Goal: Task Accomplishment & Management: Manage account settings

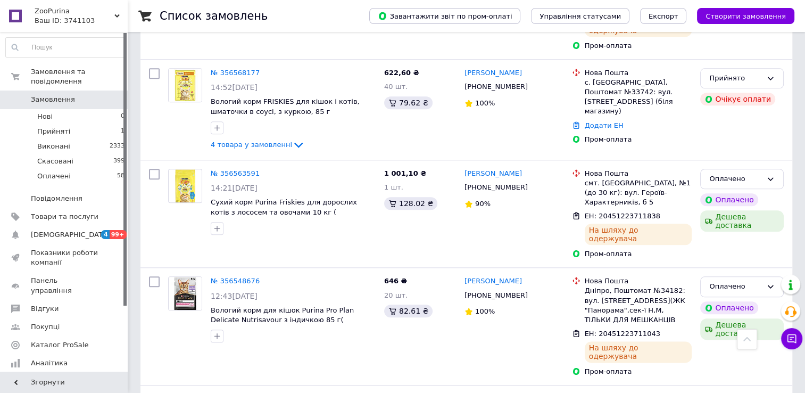
scroll to position [1011, 0]
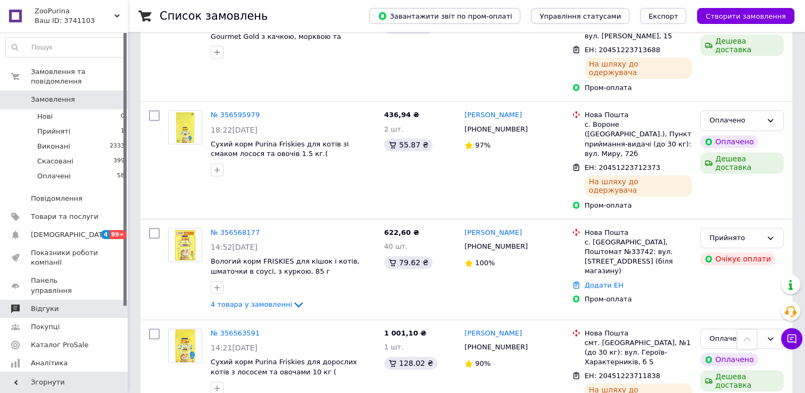
click at [55, 304] on span "Відгуки" at bounding box center [65, 309] width 68 height 10
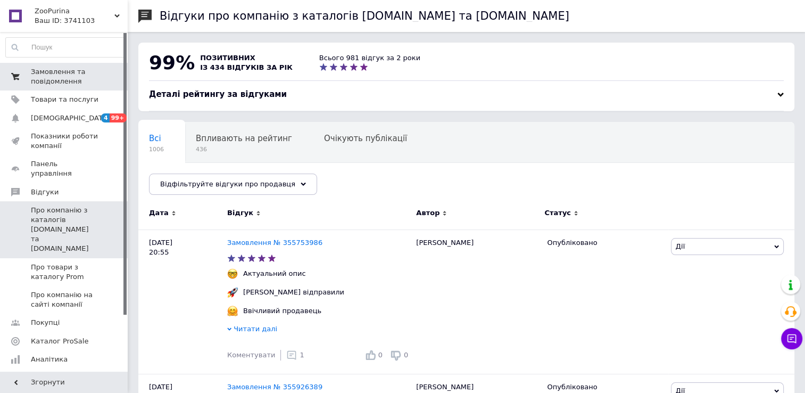
click at [56, 77] on span "Замовлення та повідомлення" at bounding box center [65, 76] width 68 height 19
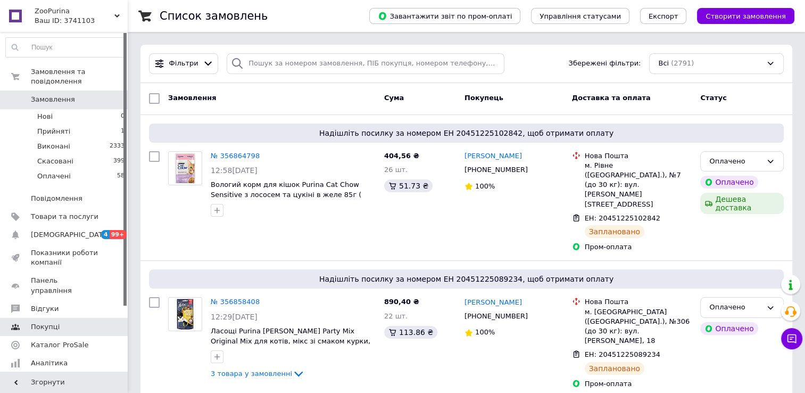
drag, startPoint x: 51, startPoint y: 291, endPoint x: 89, endPoint y: 285, distance: 39.3
click at [51, 304] on span "Відгуки" at bounding box center [45, 309] width 28 height 10
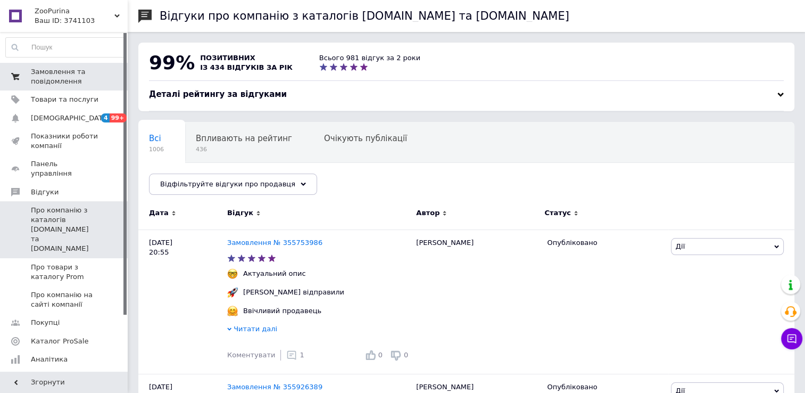
click at [64, 76] on span "Замовлення та повідомлення" at bounding box center [65, 76] width 68 height 19
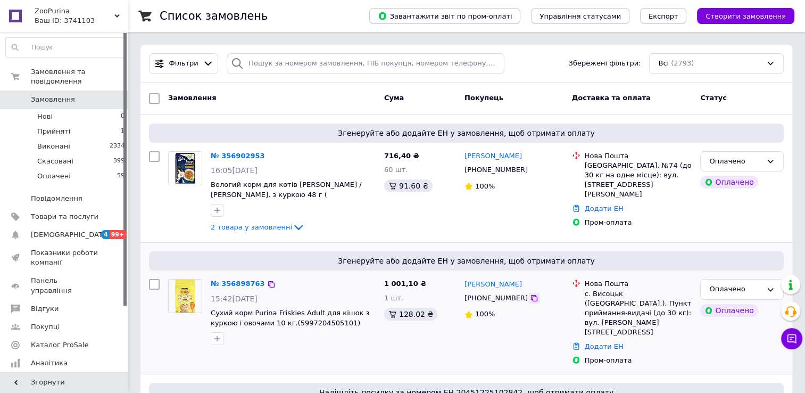
drag, startPoint x: 520, startPoint y: 297, endPoint x: 520, endPoint y: 303, distance: 6.4
click at [531, 297] on icon at bounding box center [534, 298] width 6 height 6
click at [530, 171] on icon at bounding box center [534, 170] width 9 height 9
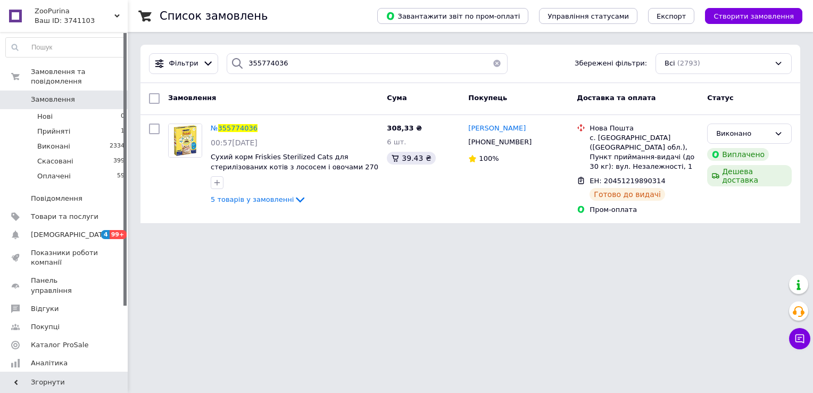
click at [490, 65] on button "button" at bounding box center [497, 63] width 21 height 21
